Goal: Information Seeking & Learning: Learn about a topic

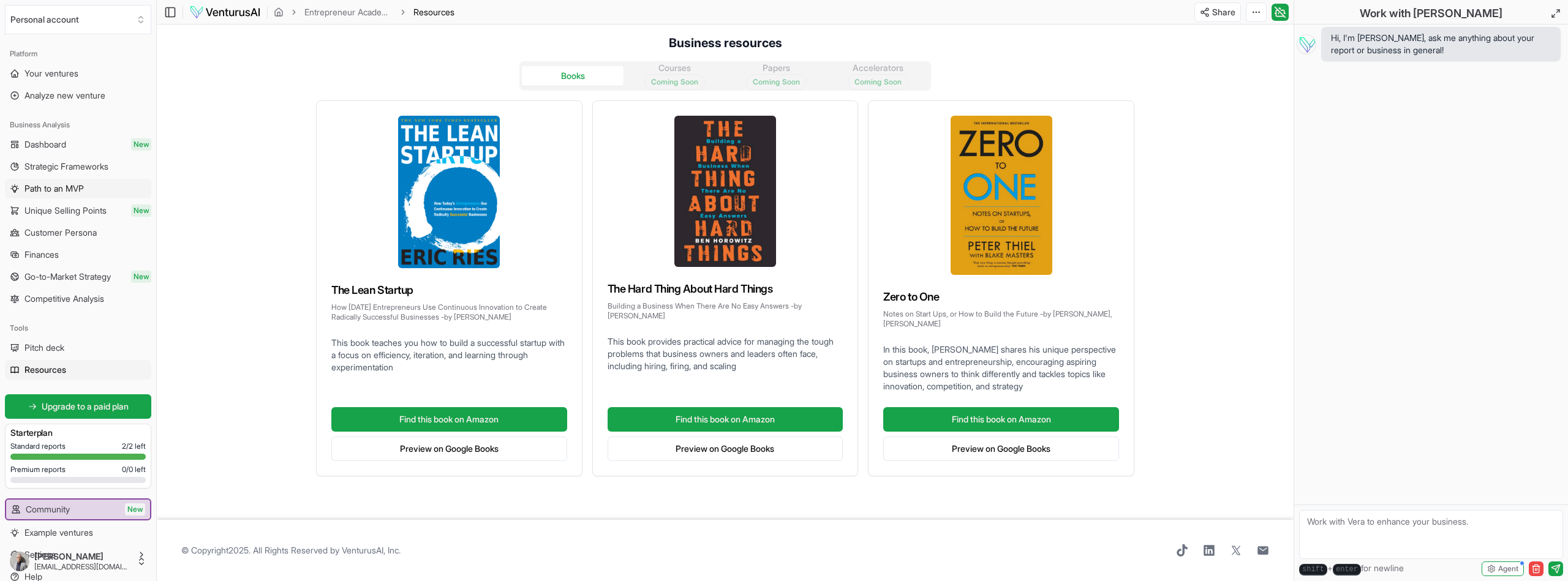
click at [84, 191] on span "Path to an MVP" at bounding box center [54, 188] width 60 height 12
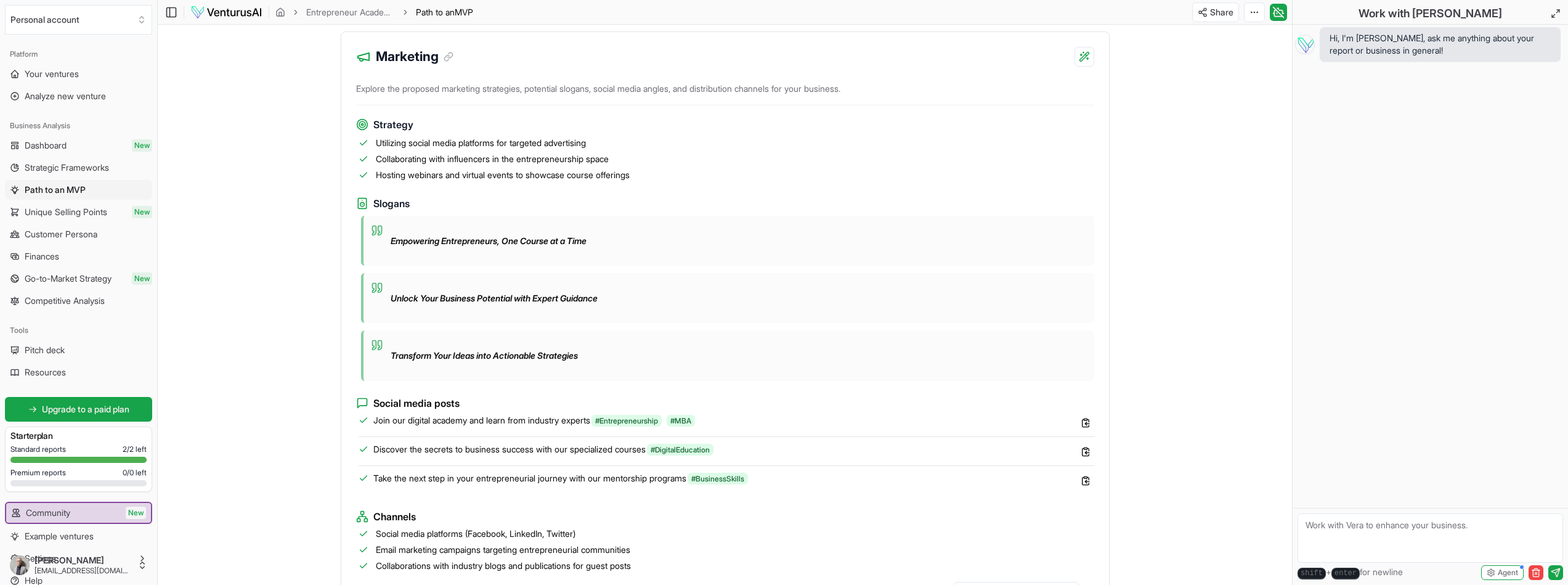
scroll to position [961, 0]
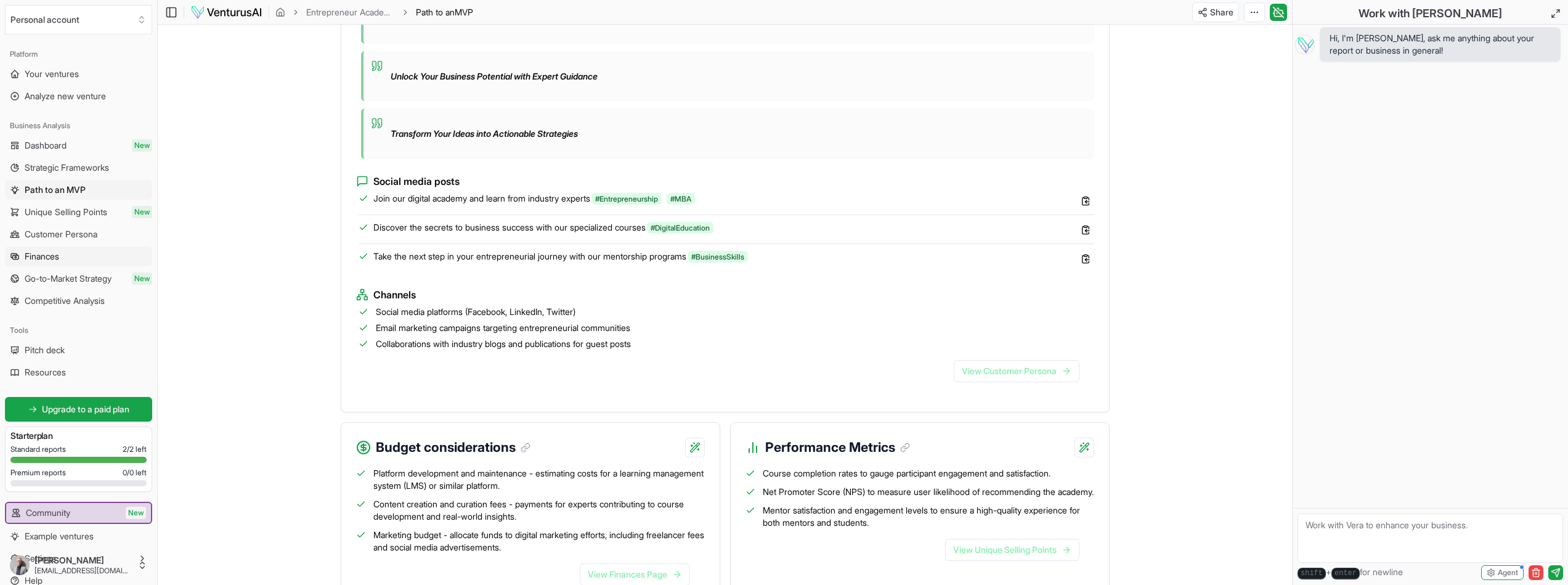
click at [42, 253] on span "Finances" at bounding box center [42, 256] width 35 height 12
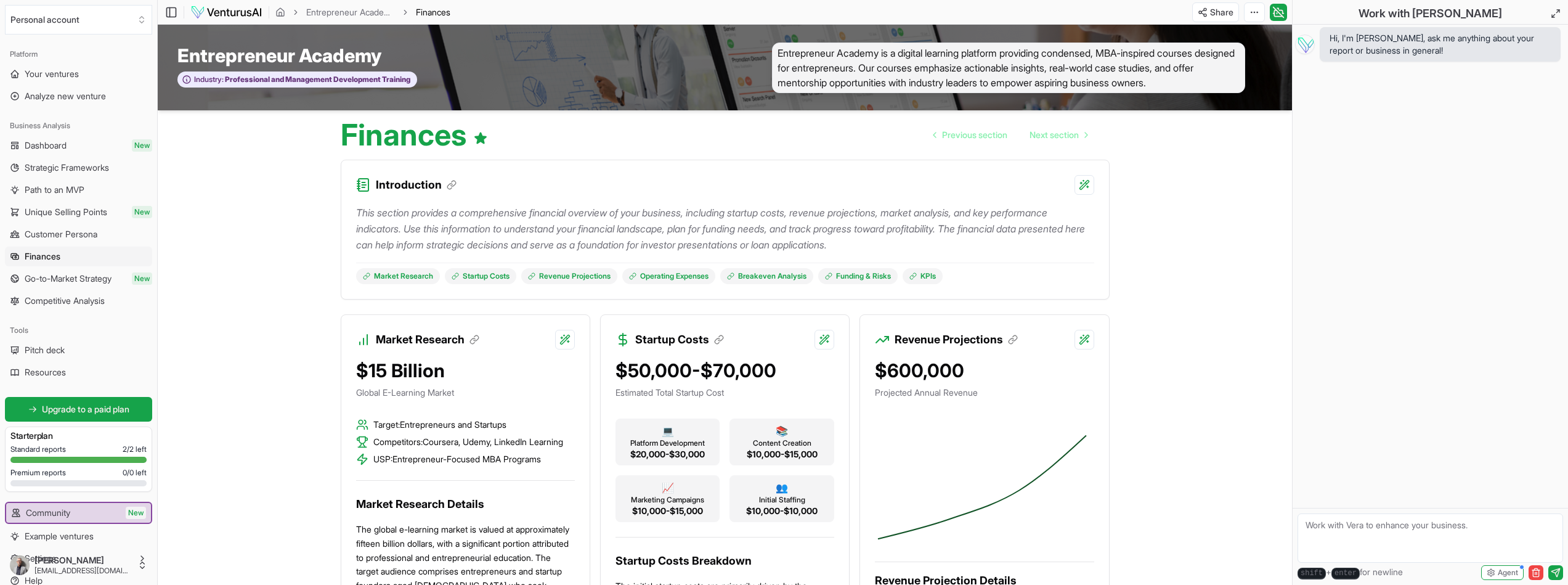
scroll to position [74, 0]
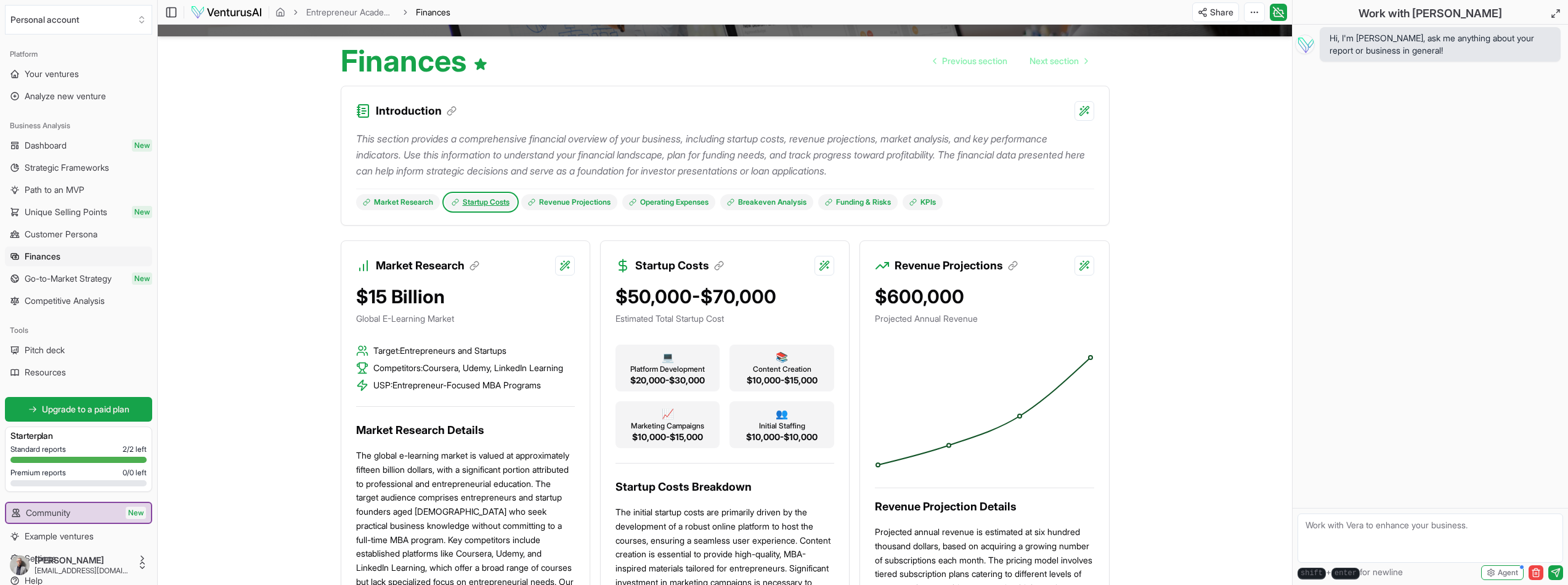
click at [467, 198] on link "Startup Costs" at bounding box center [480, 202] width 71 height 16
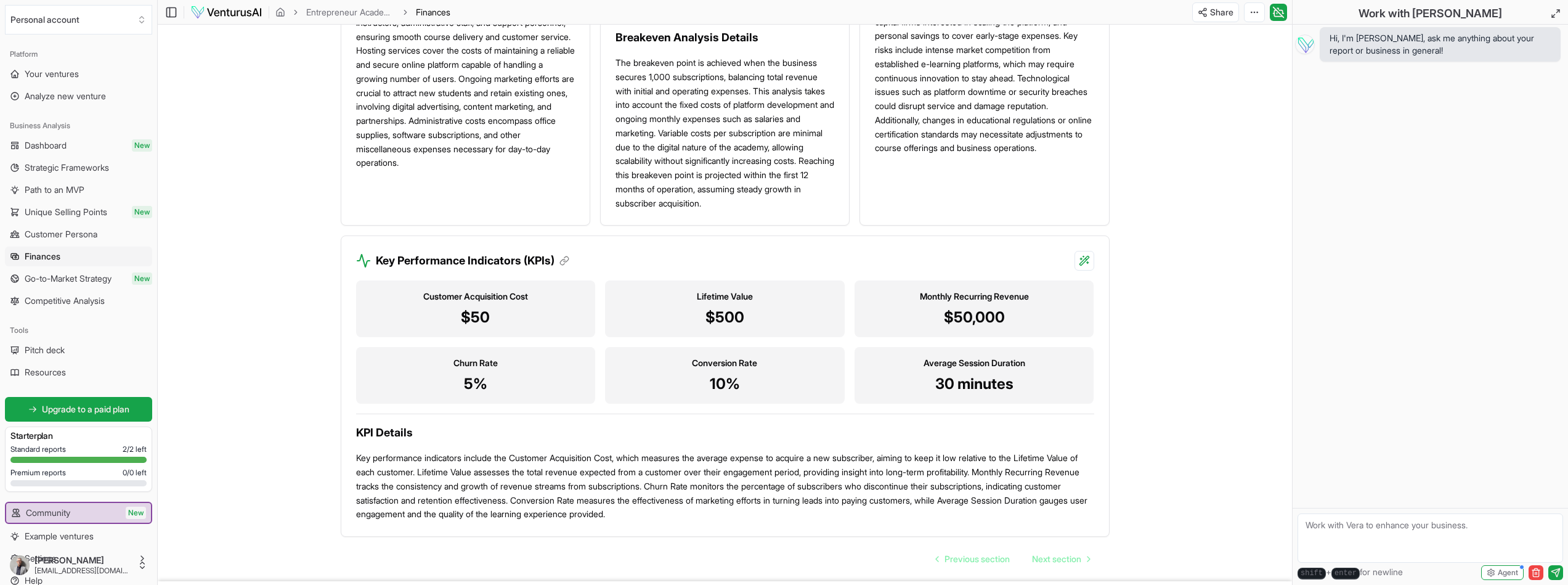
scroll to position [1079, 0]
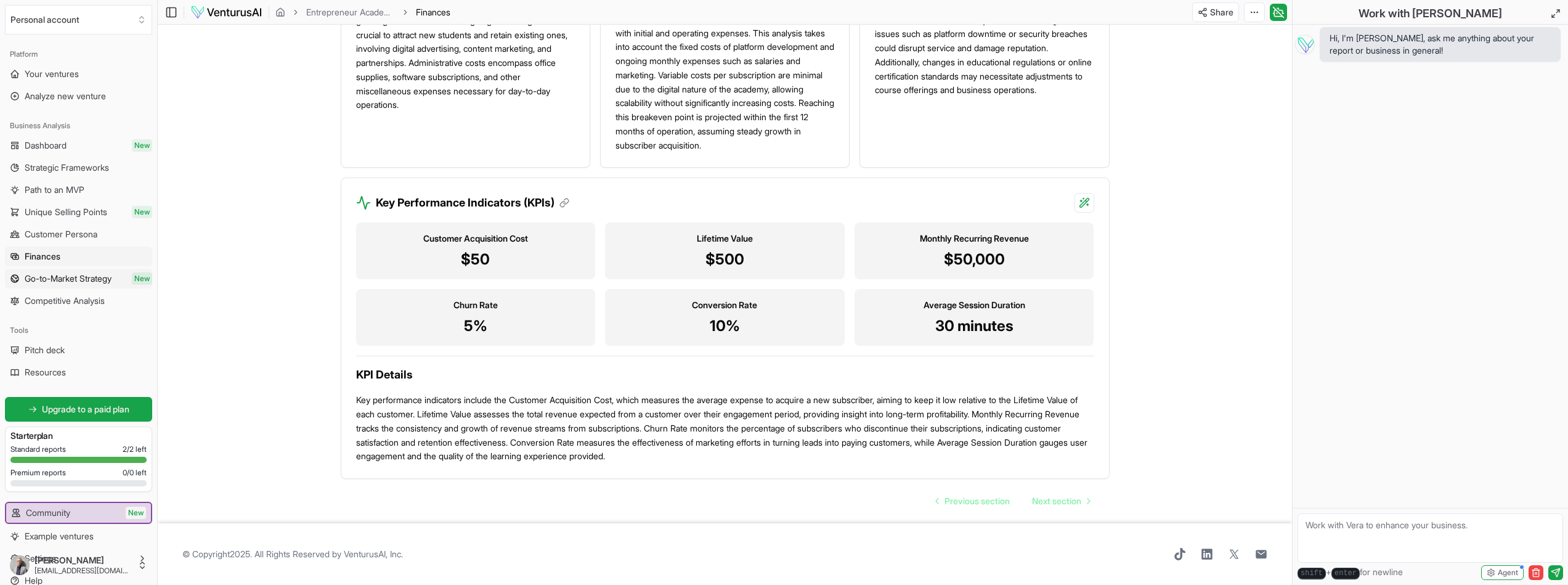
click at [78, 274] on span "Go-to-Market Strategy" at bounding box center [68, 278] width 87 height 12
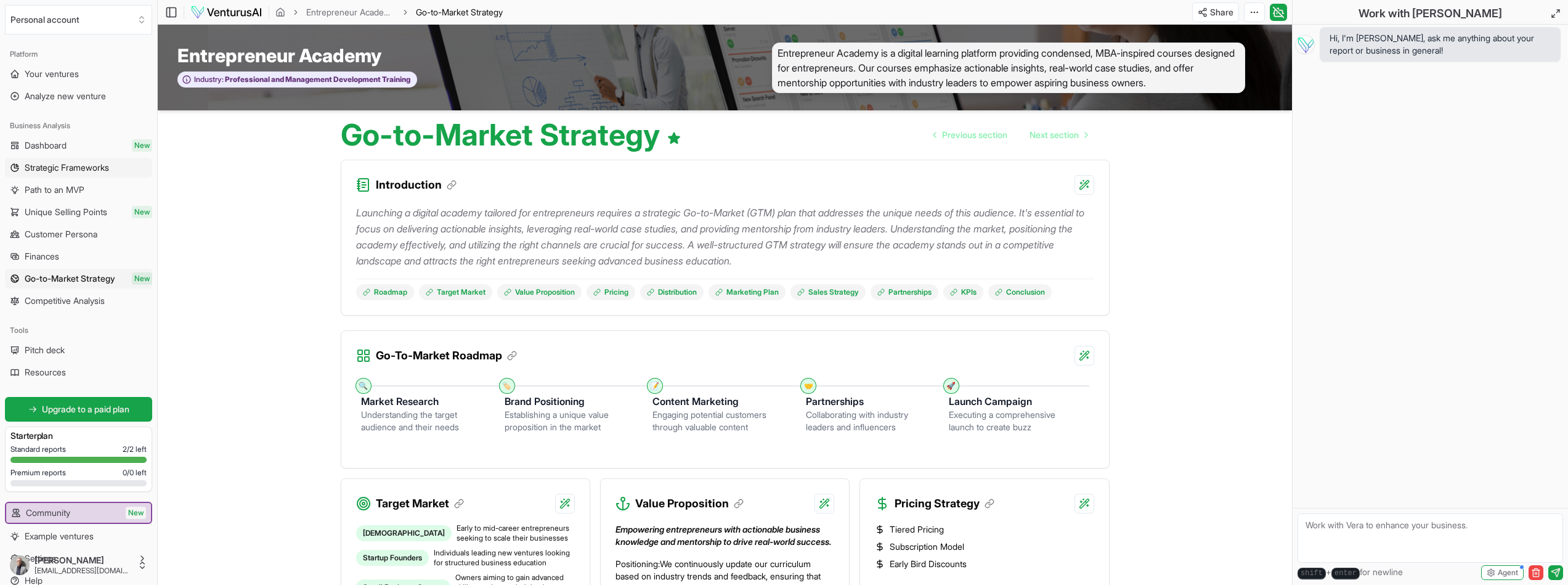
click at [99, 173] on span "Strategic Frameworks" at bounding box center [66, 167] width 84 height 12
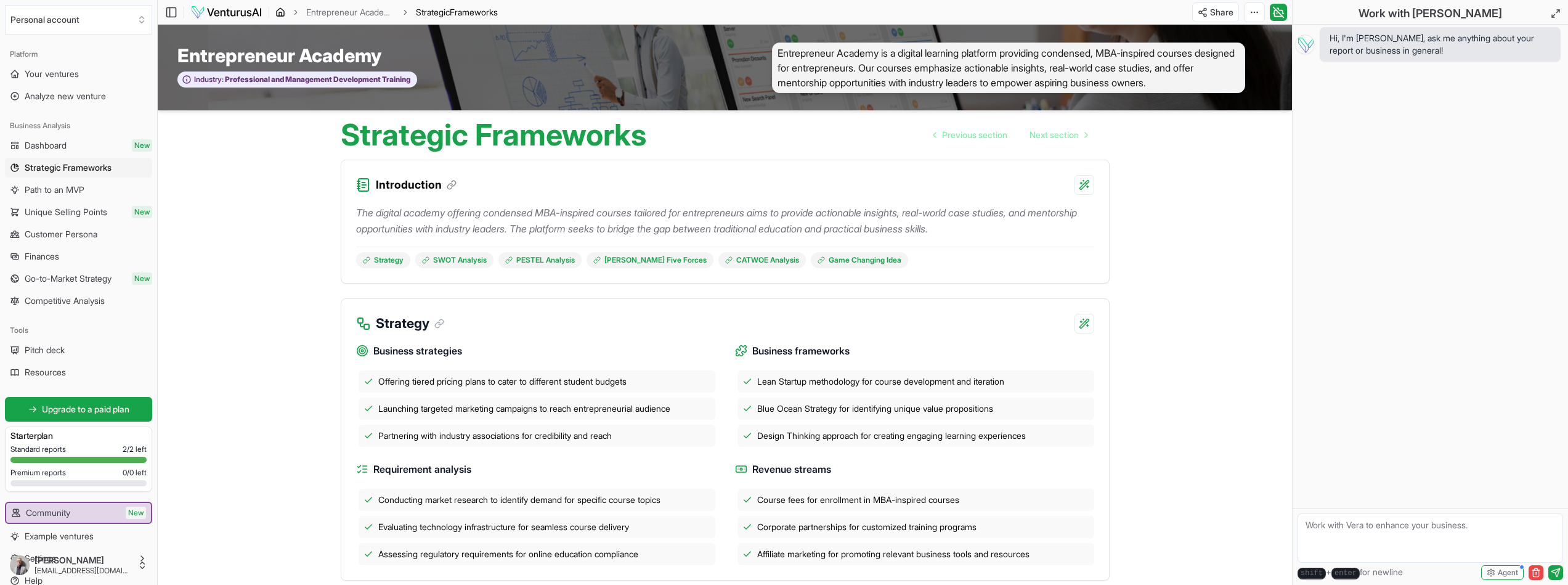
click at [281, 13] on icon "breadcrumb" at bounding box center [281, 12] width 10 height 10
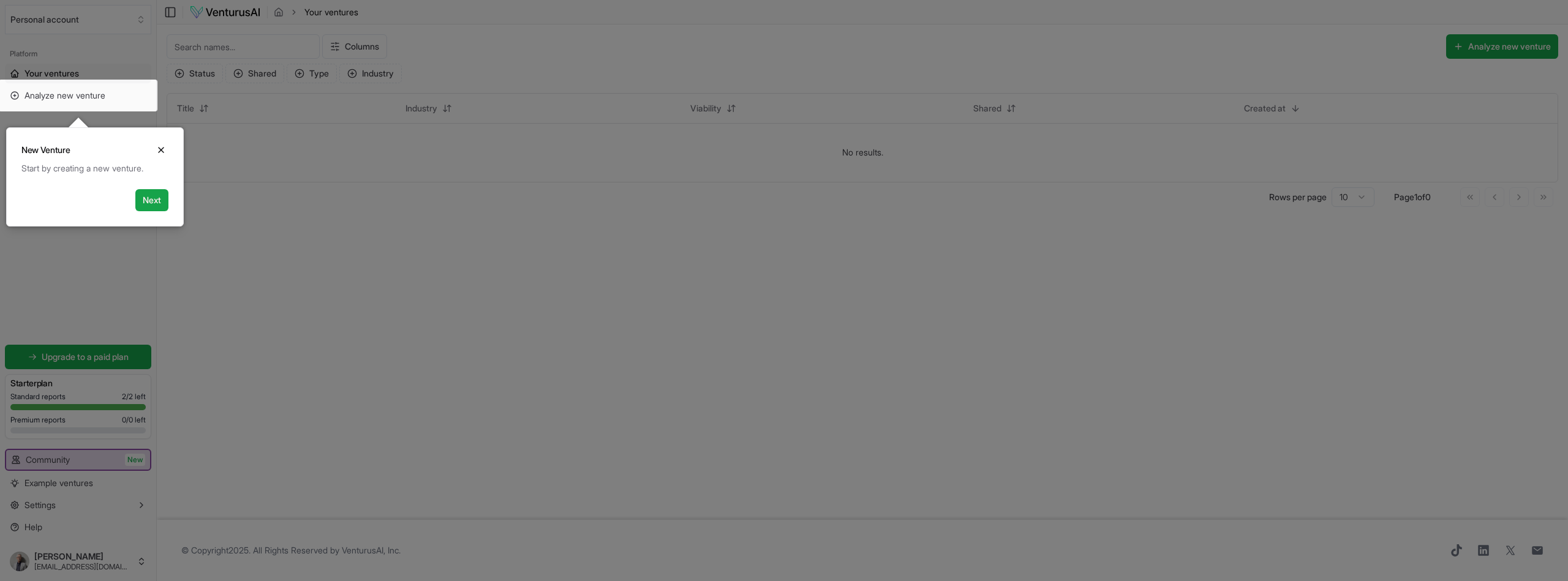
click at [205, 211] on div at bounding box center [784, 290] width 1568 height 581
click at [166, 150] on button "Close" at bounding box center [161, 150] width 15 height 15
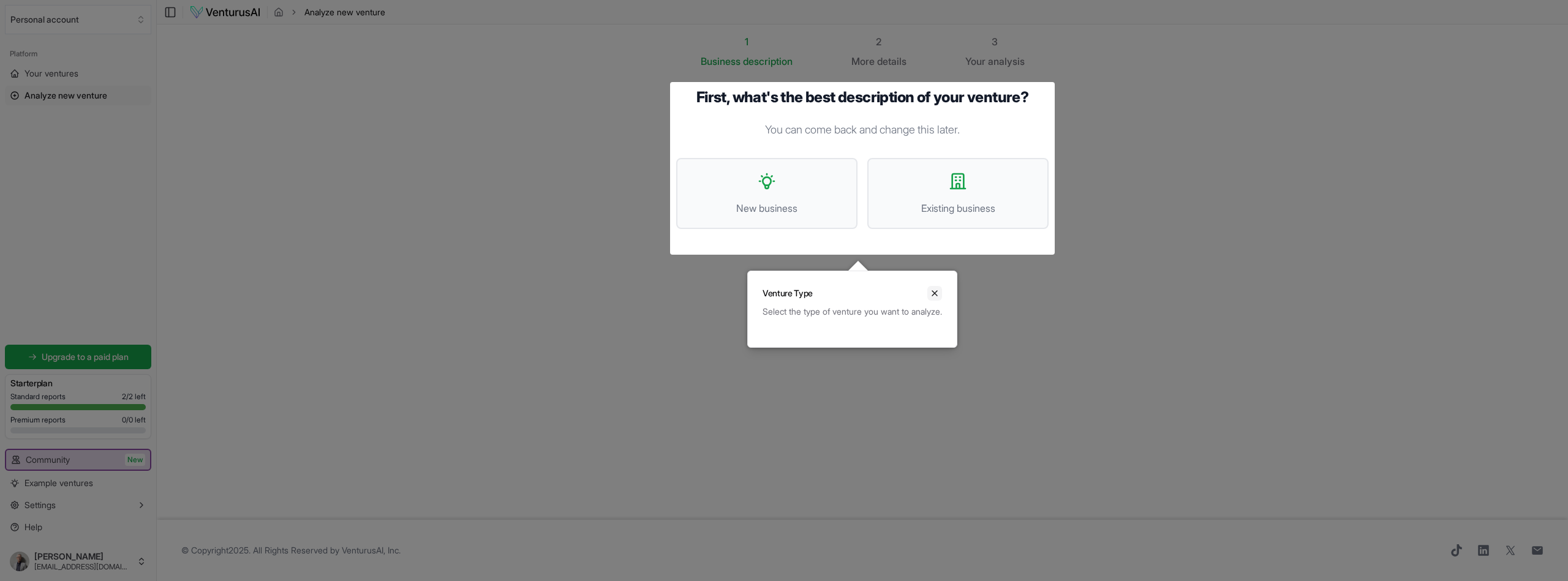
click at [940, 292] on icon "Close" at bounding box center [935, 293] width 10 height 10
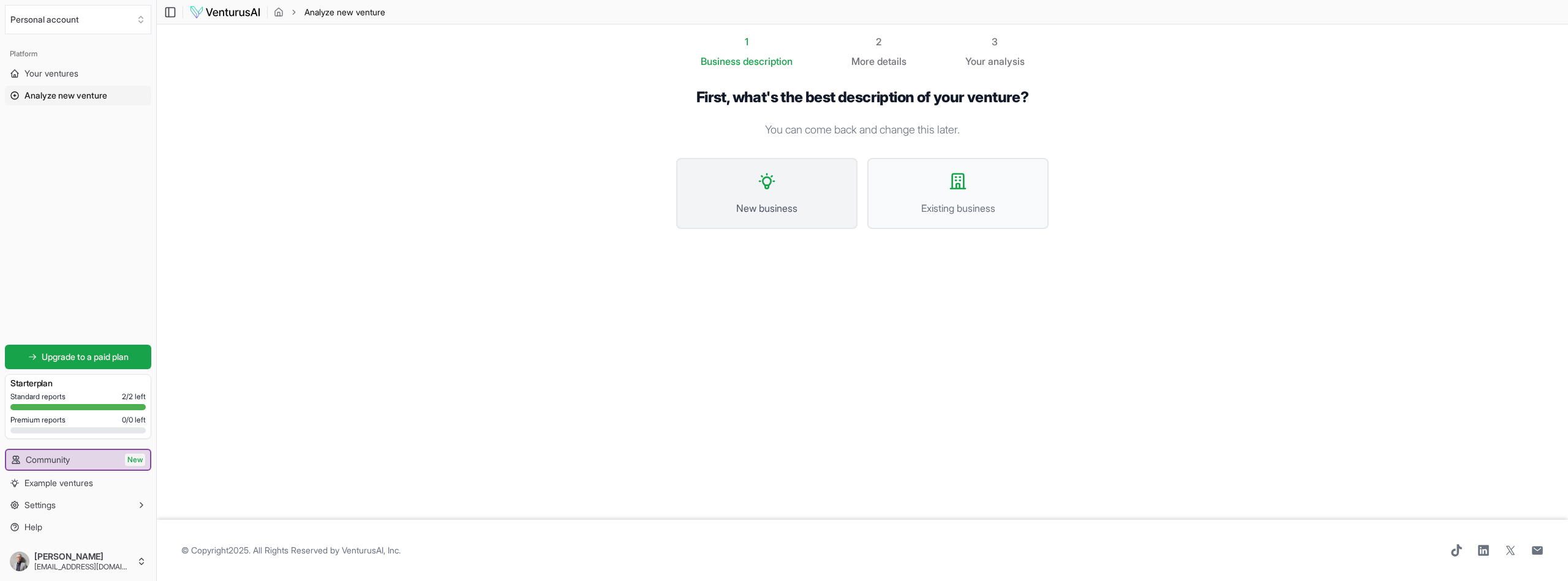
click at [762, 195] on button "New business" at bounding box center [767, 193] width 181 height 71
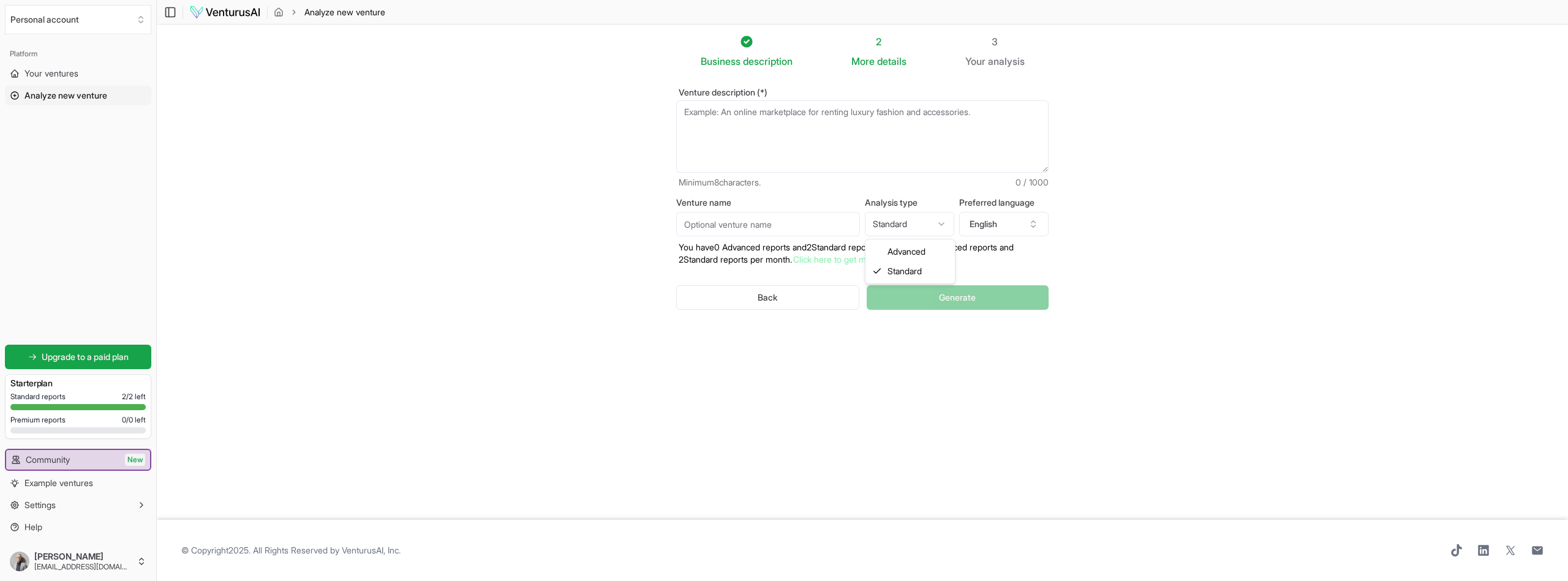
click at [935, 231] on html "We value your privacy We use cookies to enhance your browsing experience, serve…" at bounding box center [784, 290] width 1568 height 581
click at [916, 225] on html "We value your privacy We use cookies to enhance your browsing experience, serve…" at bounding box center [784, 290] width 1568 height 581
click at [818, 252] on html "We value your privacy We use cookies to enhance your browsing experience, serve…" at bounding box center [784, 290] width 1568 height 581
click at [817, 256] on link "Click here to get more Advanced reports." at bounding box center [872, 259] width 158 height 11
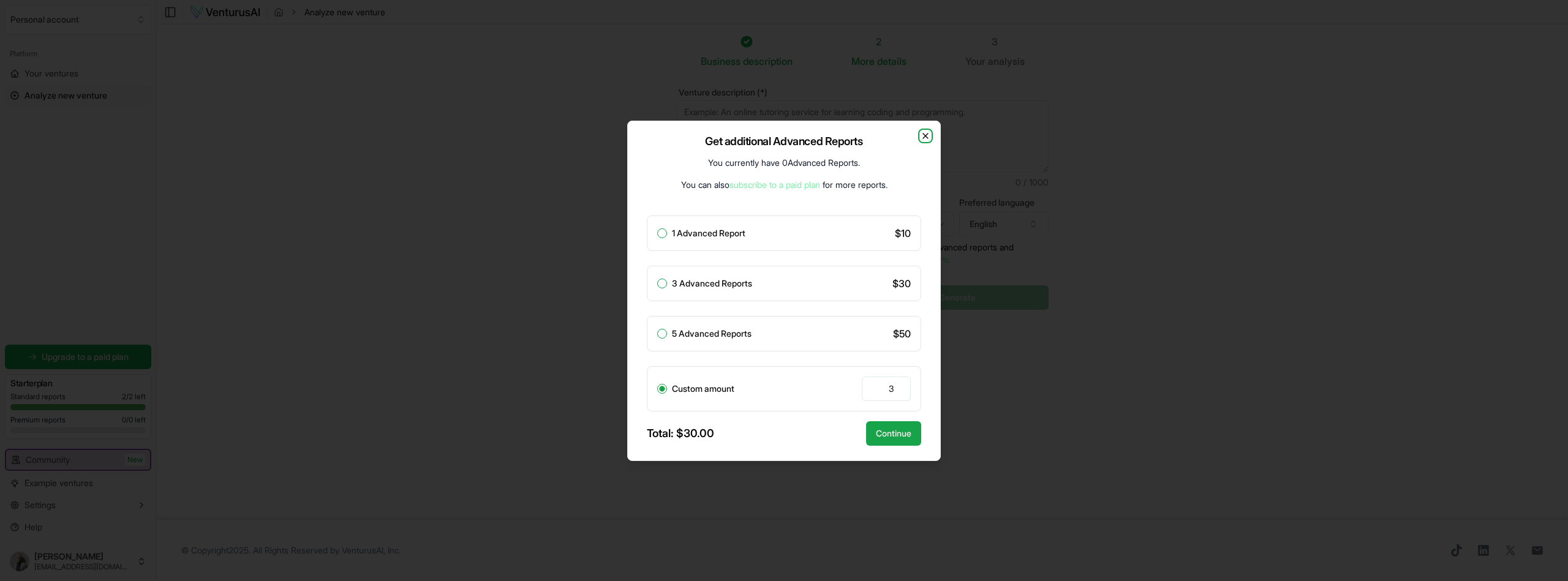
click at [922, 136] on icon "button" at bounding box center [926, 136] width 10 height 10
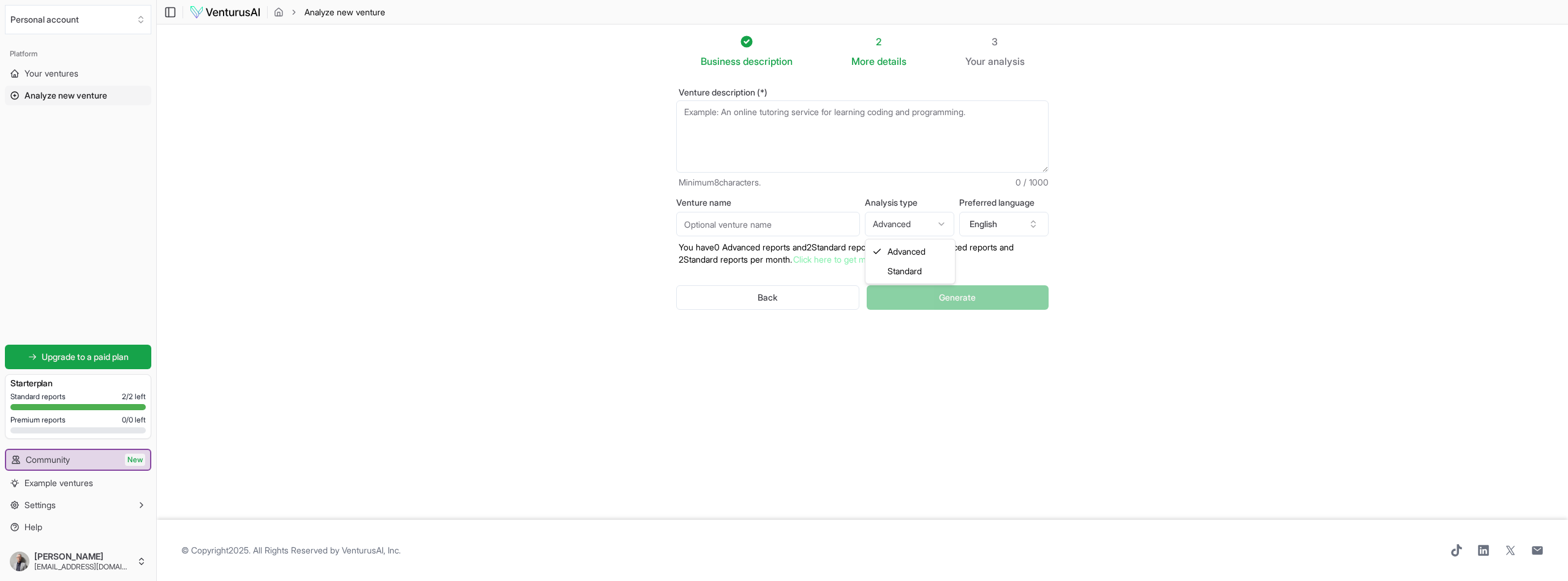
click at [914, 223] on html "We value your privacy We use cookies to enhance your browsing experience, serve…" at bounding box center [784, 290] width 1568 height 581
select select "standard"
click at [926, 294] on div "Back Generate" at bounding box center [862, 297] width 372 height 64
